Goal: Task Accomplishment & Management: Manage account settings

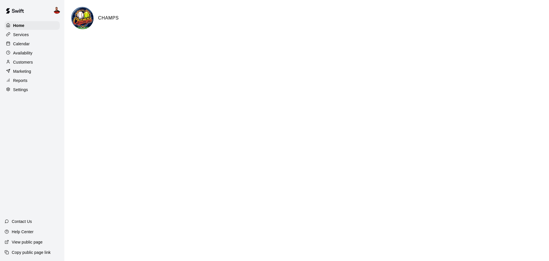
click at [24, 64] on p "Customers" at bounding box center [23, 62] width 20 height 6
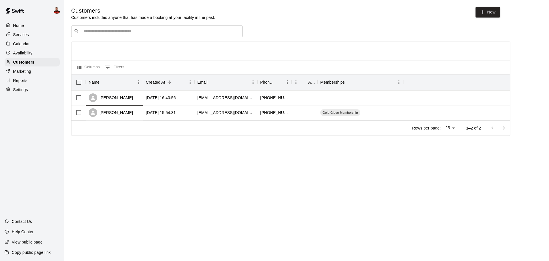
click at [121, 114] on div "[PERSON_NAME]" at bounding box center [114, 112] width 57 height 15
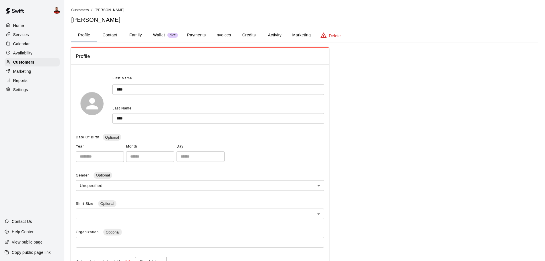
click at [254, 36] on button "Credits" at bounding box center [249, 35] width 26 height 14
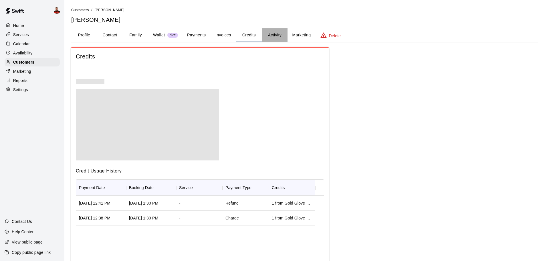
click at [276, 35] on button "Activity" at bounding box center [275, 35] width 26 height 14
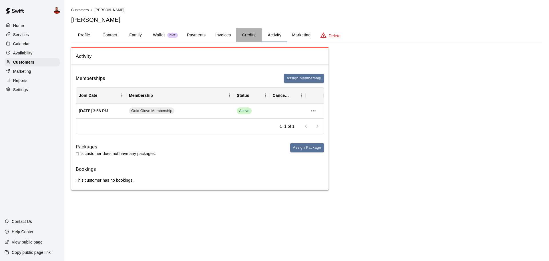
click at [260, 33] on button "Credits" at bounding box center [249, 35] width 26 height 14
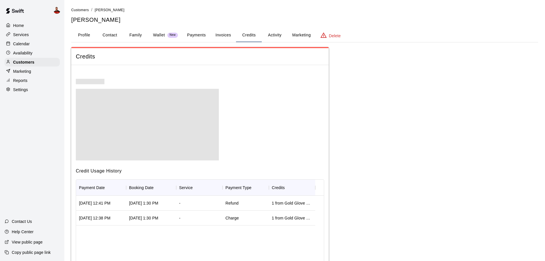
click at [118, 36] on button "Contact" at bounding box center [110, 35] width 26 height 14
select select "**"
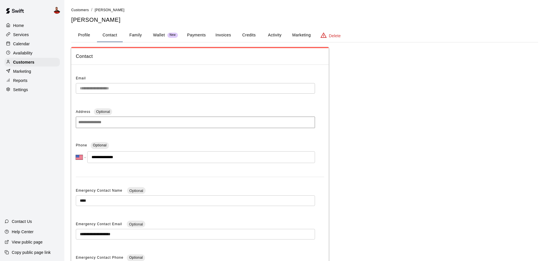
click at [27, 244] on p "View public page" at bounding box center [27, 242] width 31 height 6
